Goal: Task Accomplishment & Management: Complete application form

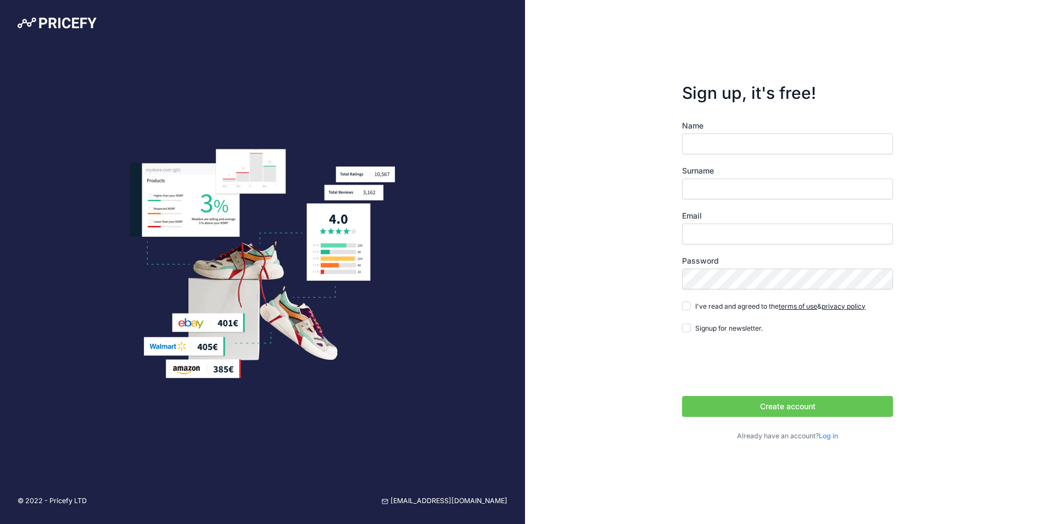
click at [737, 144] on input "Name" at bounding box center [787, 143] width 211 height 21
type input "Matt"
type input "Deighton"
click at [682, 396] on button "Create account" at bounding box center [787, 406] width 211 height 21
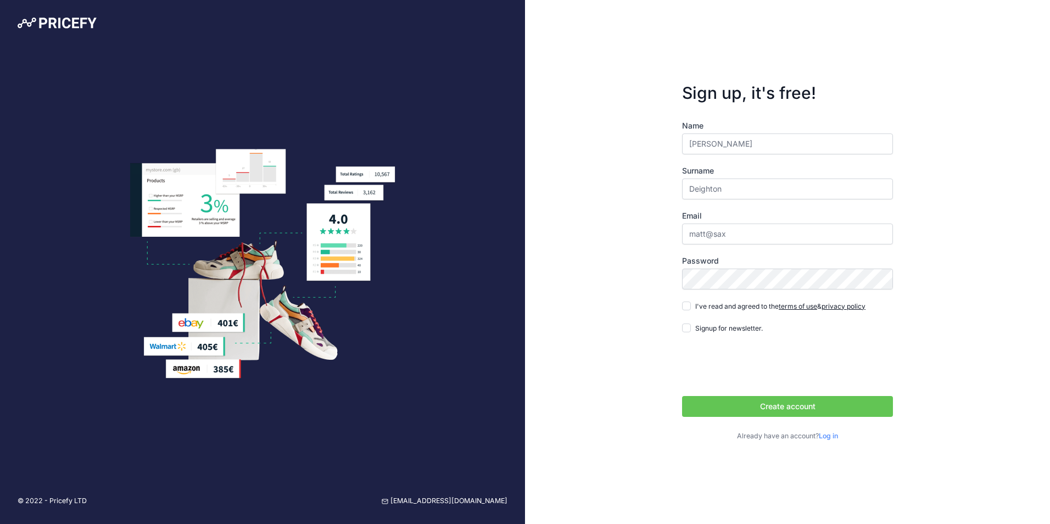
click at [733, 222] on div "Email matt@sax" at bounding box center [787, 227] width 211 height 34
click at [731, 232] on input "matt@sax" at bounding box center [787, 233] width 211 height 21
type input "[EMAIL_ADDRESS][DOMAIN_NAME]"
click at [689, 305] on input "I've read and agreed to the terms of use & privacy policy" at bounding box center [686, 305] width 9 height 9
checkbox input "true"
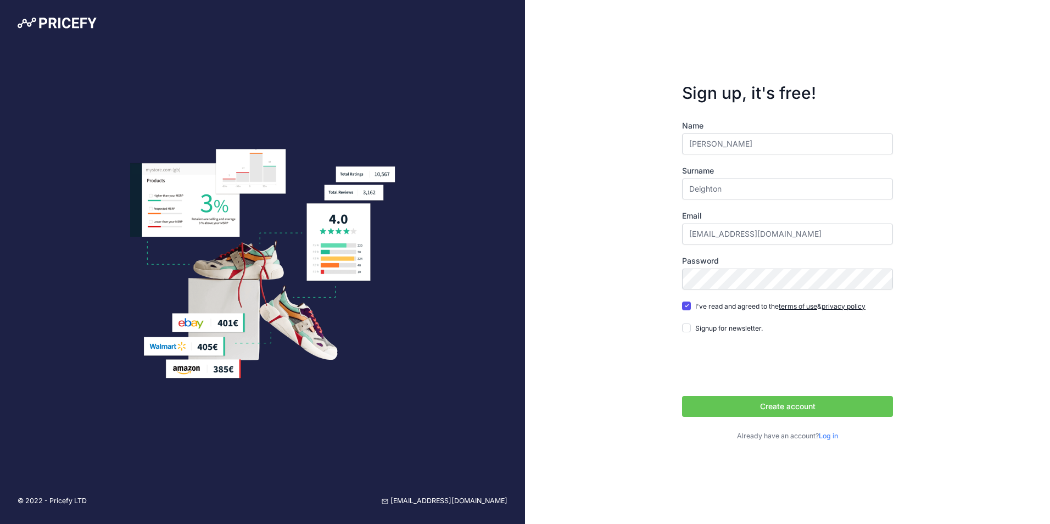
click at [764, 408] on button "Create account" at bounding box center [787, 406] width 211 height 21
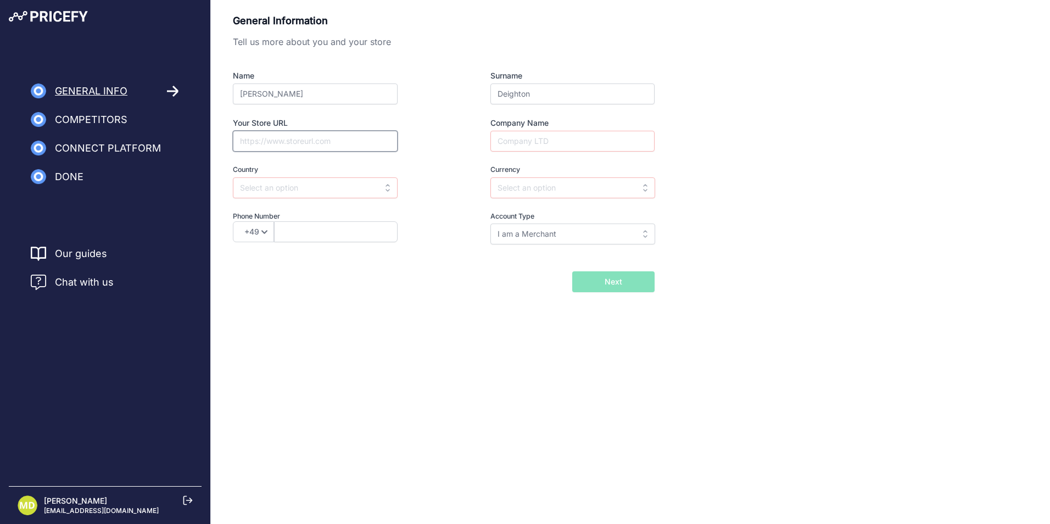
click at [309, 144] on input "Your Store URL" at bounding box center [315, 141] width 165 height 21
type input "www.sofasbysaxon.com"
type input "Saxon Furniture Ltd"
click at [323, 182] on input "text" at bounding box center [315, 187] width 165 height 21
type input "i"
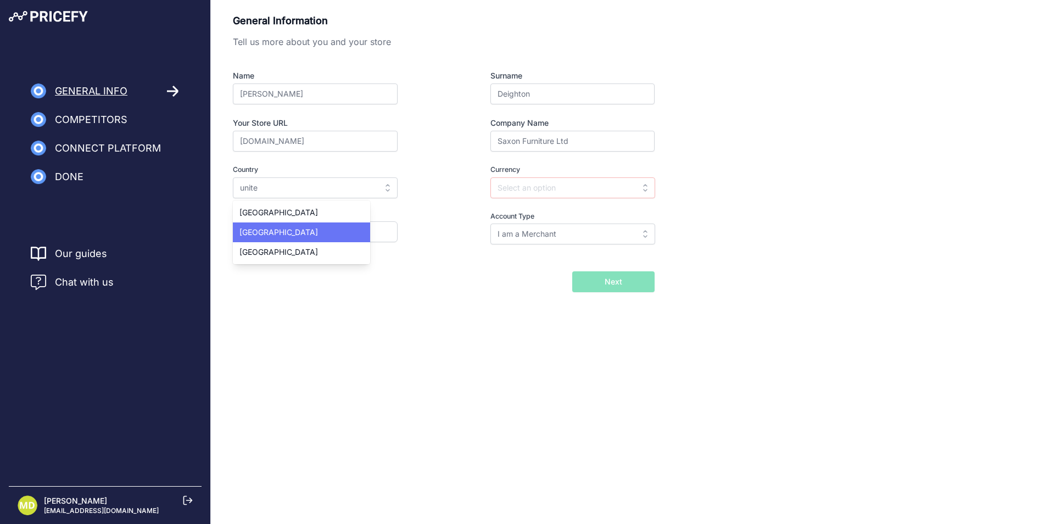
click at [297, 222] on div "United Kingdom" at bounding box center [301, 232] width 137 height 20
type input "United Kingdom"
type input "GBP"
select select "44"
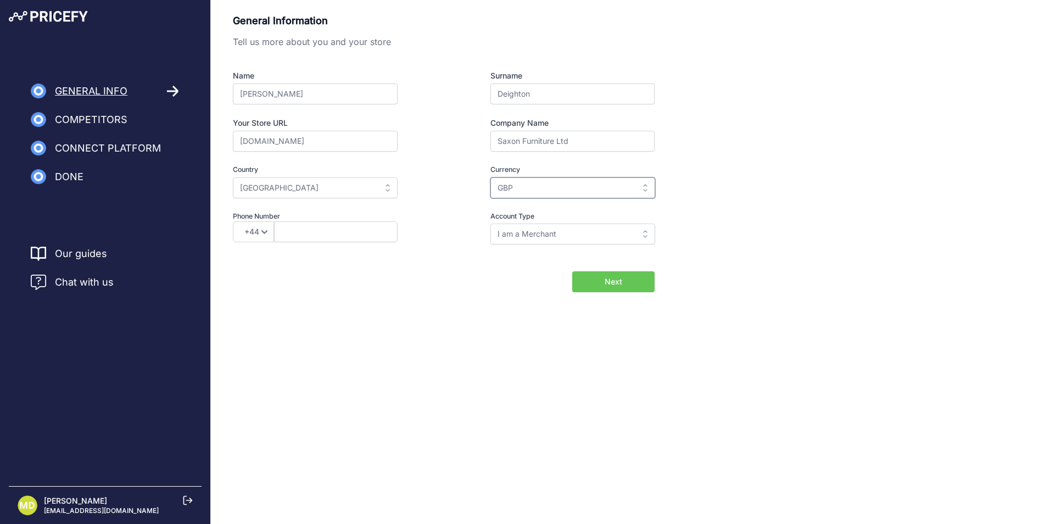
click at [527, 189] on input "GBP" at bounding box center [572, 187] width 165 height 21
drag, startPoint x: 345, startPoint y: 218, endPoint x: 334, endPoint y: 225, distance: 12.8
click at [345, 219] on label "Phone Number" at bounding box center [335, 216] width 204 height 10
click at [333, 225] on input "text" at bounding box center [336, 231] width 124 height 21
click at [543, 244] on input "I am a Merchant" at bounding box center [572, 233] width 165 height 21
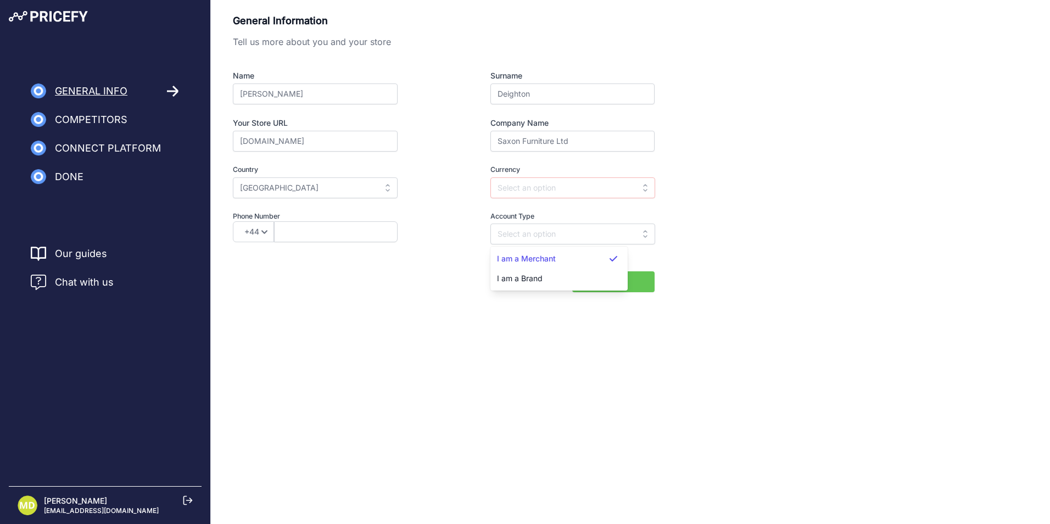
click at [425, 254] on div "General Information Tell us more about you and your store Name Matt Surname Dei…" at bounding box center [444, 136] width 422 height 247
type input "I am a Merchant"
click at [610, 285] on span "Next" at bounding box center [613, 281] width 18 height 11
click at [344, 227] on input "text" at bounding box center [336, 231] width 124 height 21
type input "07977472626"
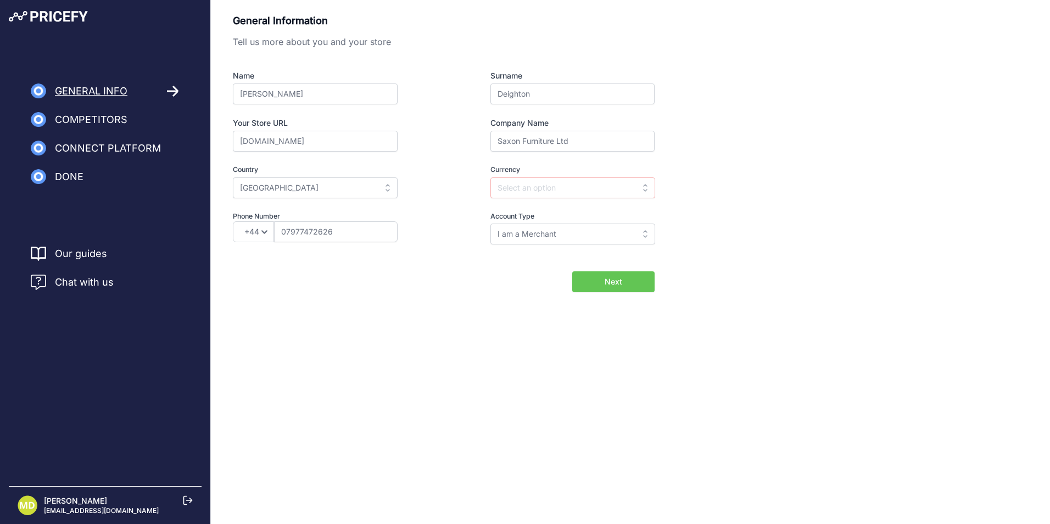
click at [584, 286] on button "Next" at bounding box center [613, 281] width 82 height 21
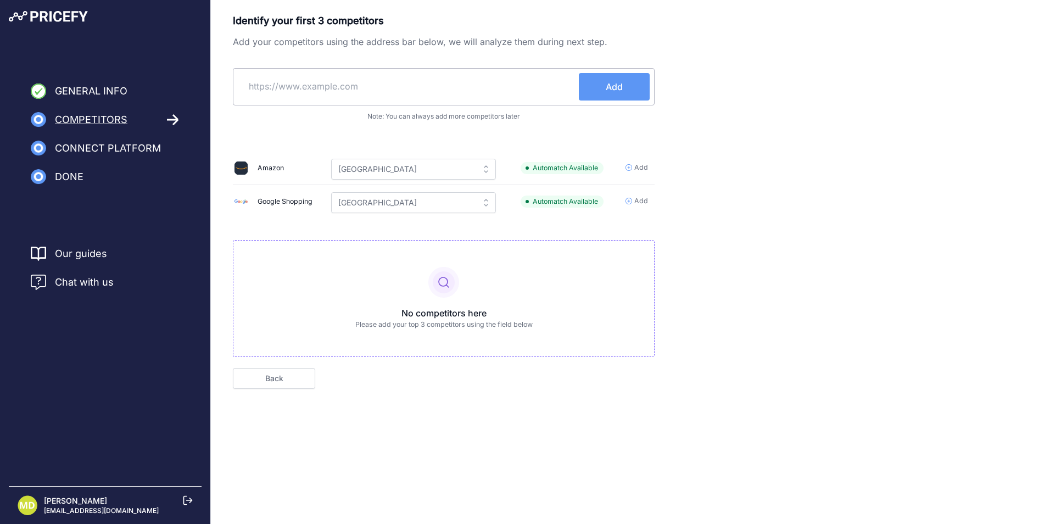
click at [357, 87] on input "text" at bounding box center [408, 86] width 341 height 26
click at [324, 78] on input "text" at bounding box center [408, 86] width 341 height 26
paste input "https://distinctivechesterfields.com/"
type input "https://distinctivechesterfields.com/"
click at [609, 92] on span "Add" at bounding box center [613, 86] width 17 height 13
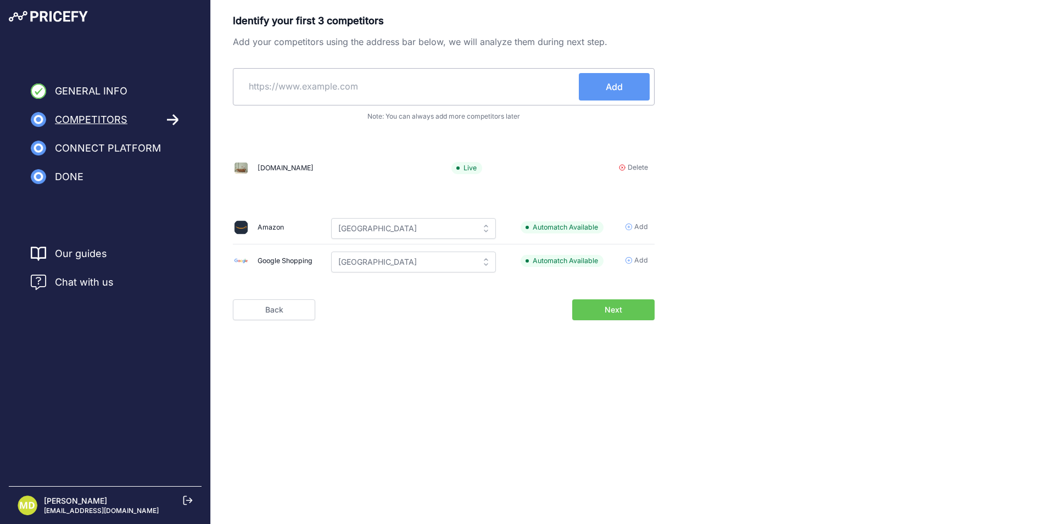
click at [382, 80] on input "text" at bounding box center [408, 86] width 341 height 26
paste input "https://www.thechesterfieldcompany.com/distinctive-chesterfields/"
type input "https://www.thechesterfieldcompany.com/distinctive-chesterfields/"
click at [620, 85] on span "Add" at bounding box center [613, 86] width 17 height 13
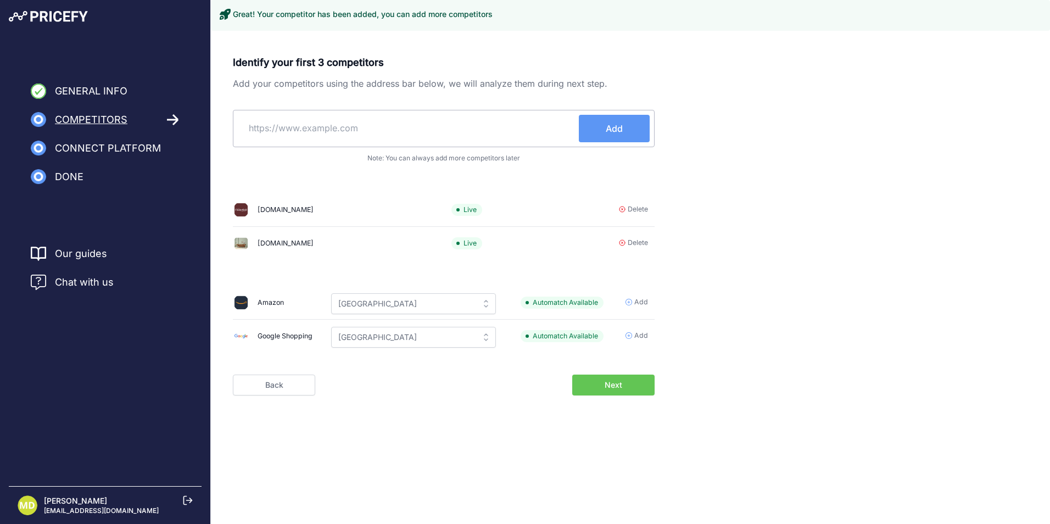
click at [585, 384] on button "Next" at bounding box center [613, 384] width 82 height 21
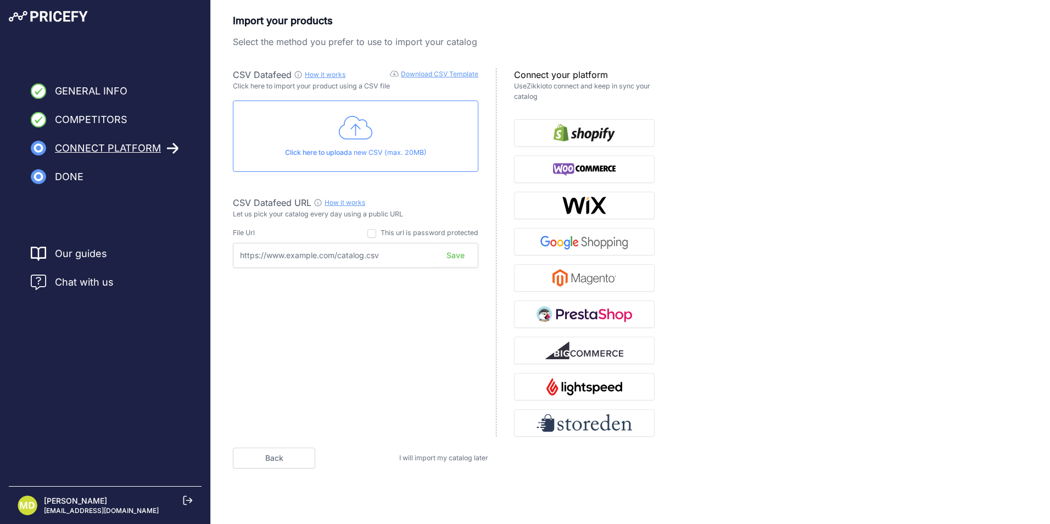
click at [436, 72] on link "Download CSV Template" at bounding box center [439, 74] width 77 height 8
click at [326, 73] on link "How it works" at bounding box center [325, 74] width 41 height 8
click at [356, 131] on icon at bounding box center [356, 127] width 34 height 27
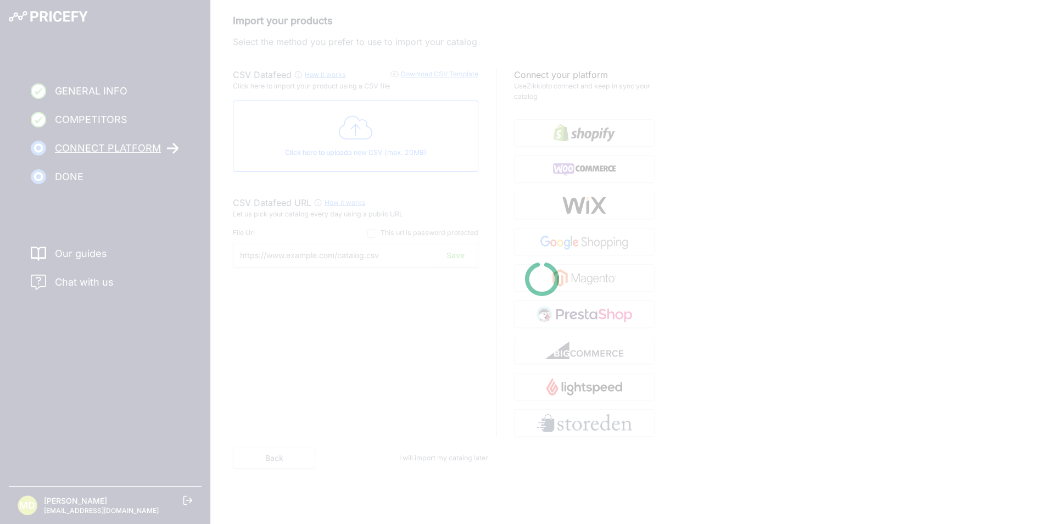
type input "https://csv.pricefy.io/merchant/manual_csv/10205/2025_09_20_12_52_MANUAL_CSV_10…"
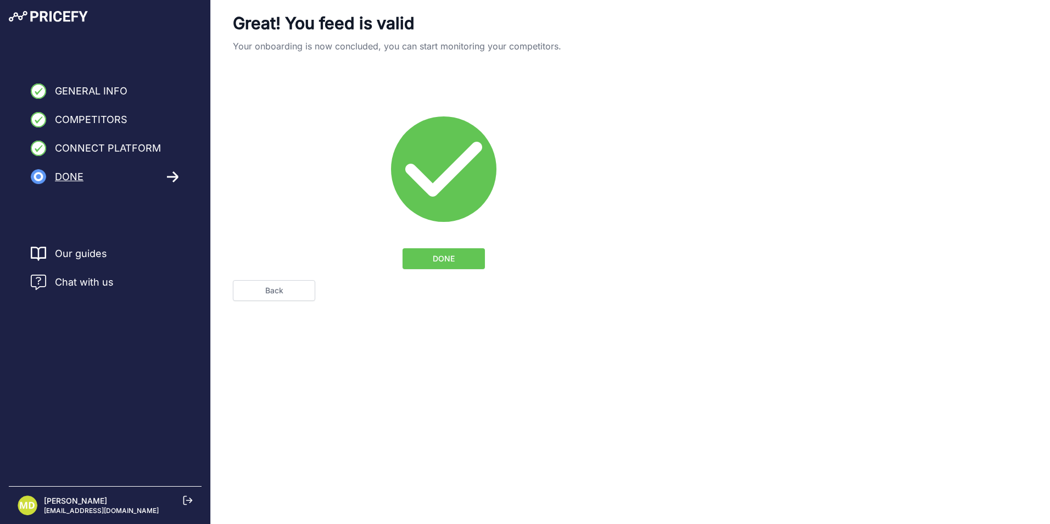
click at [432, 263] on button "DONE" at bounding box center [443, 258] width 82 height 21
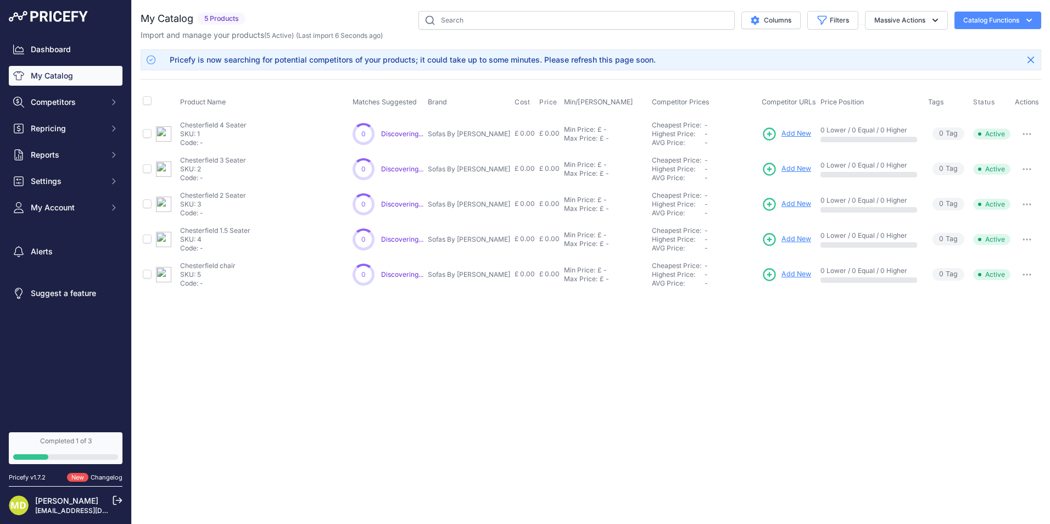
click at [781, 135] on span "Add New" at bounding box center [796, 133] width 30 height 10
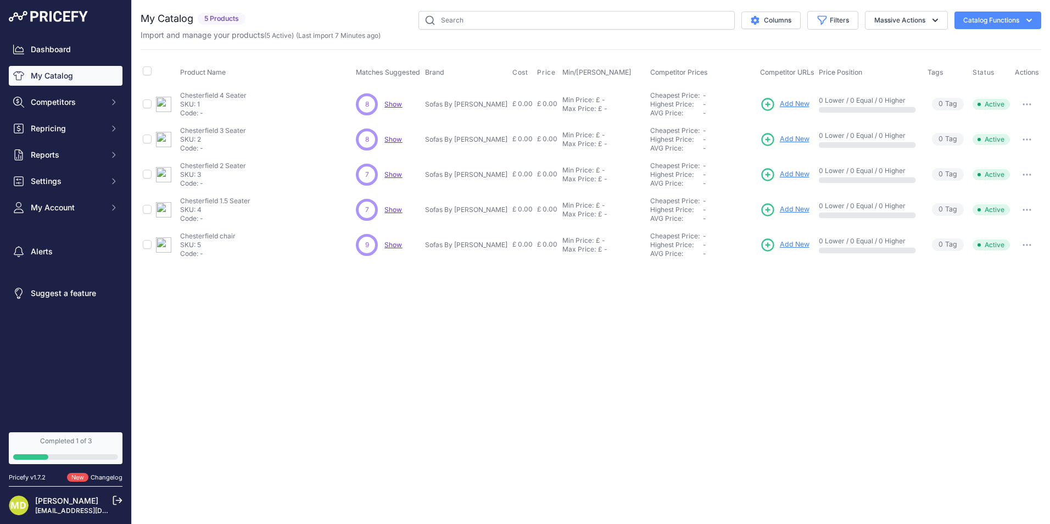
click at [399, 102] on span "Show" at bounding box center [393, 104] width 18 height 8
